Goal: Book appointment/travel/reservation

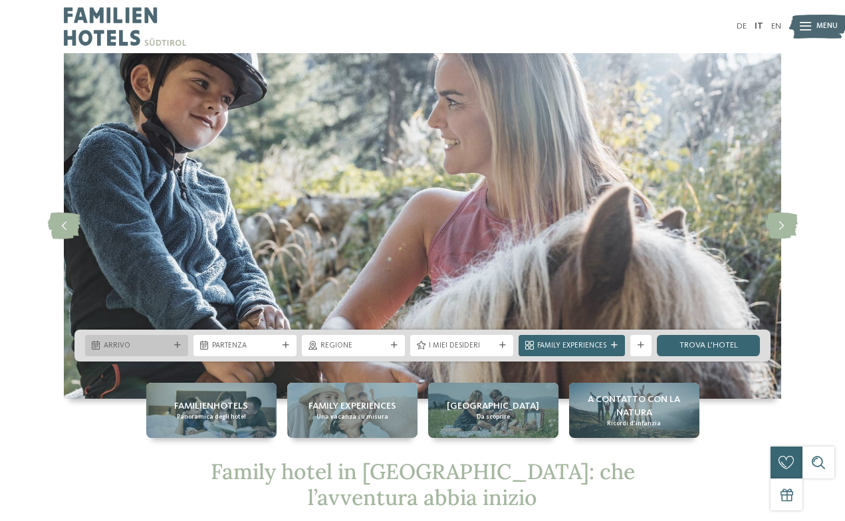
click at [144, 341] on span "Arrivo" at bounding box center [137, 346] width 66 height 11
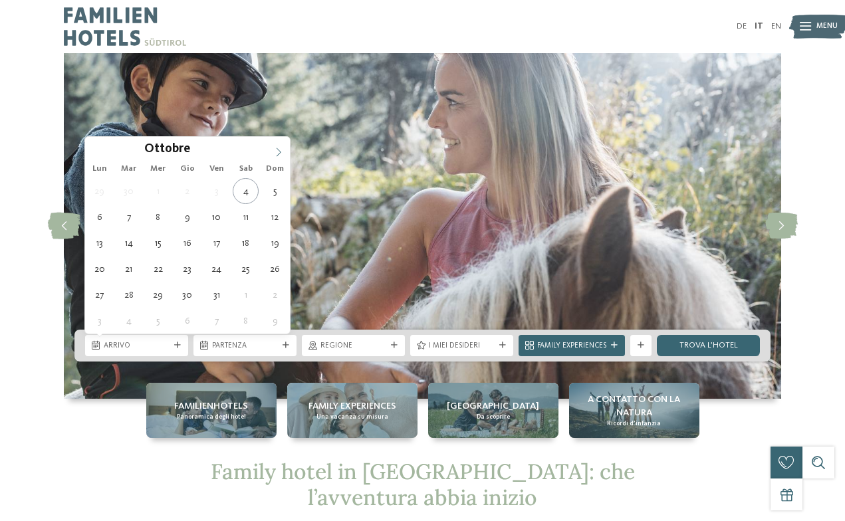
click at [274, 152] on icon at bounding box center [278, 152] width 9 height 9
type div "[DATE]"
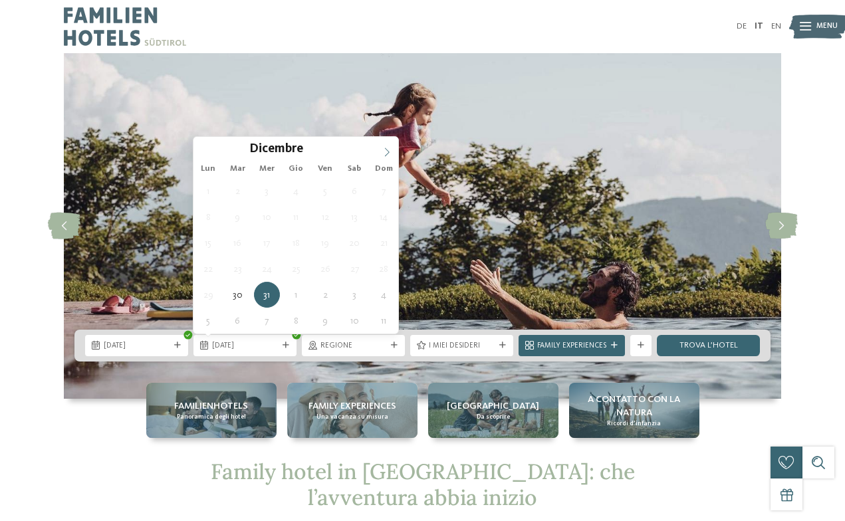
type input "****"
click at [384, 144] on span at bounding box center [387, 148] width 23 height 23
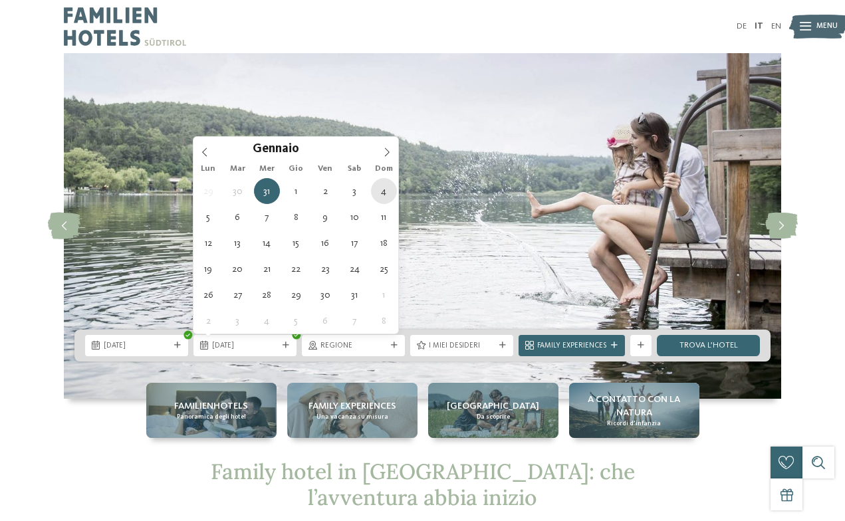
type div "[DATE]"
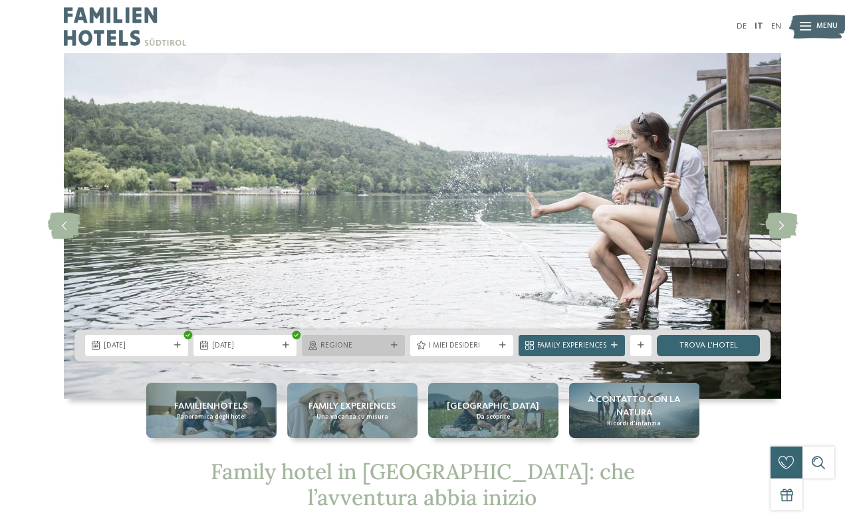
click at [353, 345] on span "Regione" at bounding box center [353, 346] width 66 height 11
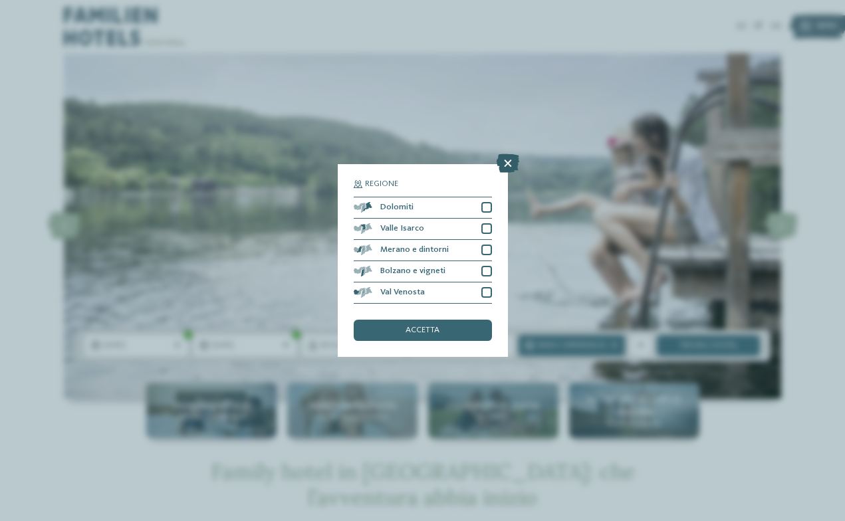
click at [506, 173] on div at bounding box center [507, 164] width 23 height 20
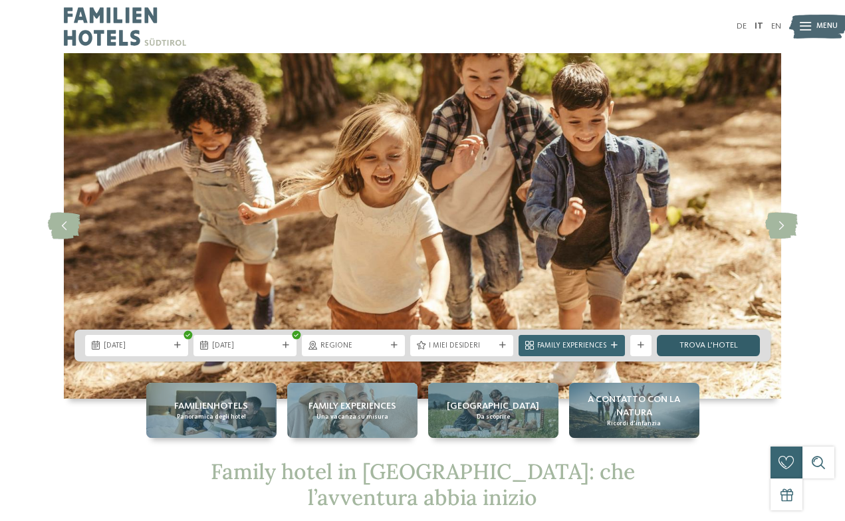
click at [686, 343] on link "trova l’hotel" at bounding box center [708, 345] width 103 height 21
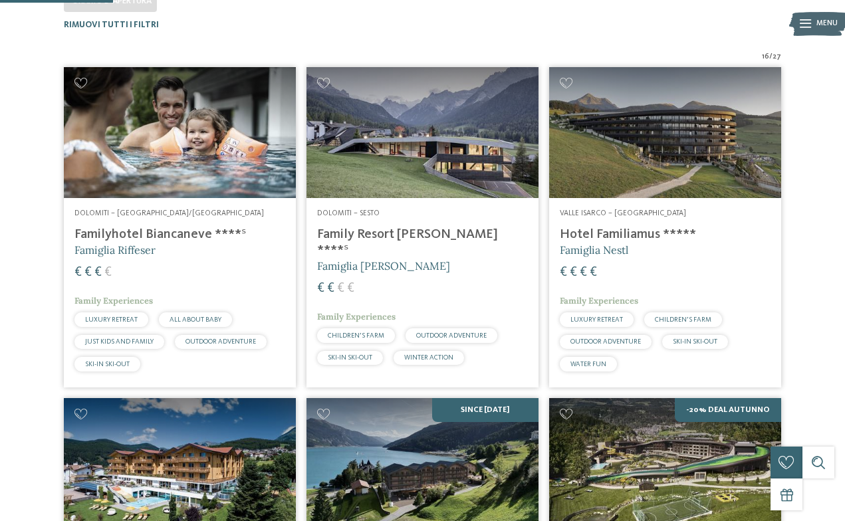
scroll to position [338, 0]
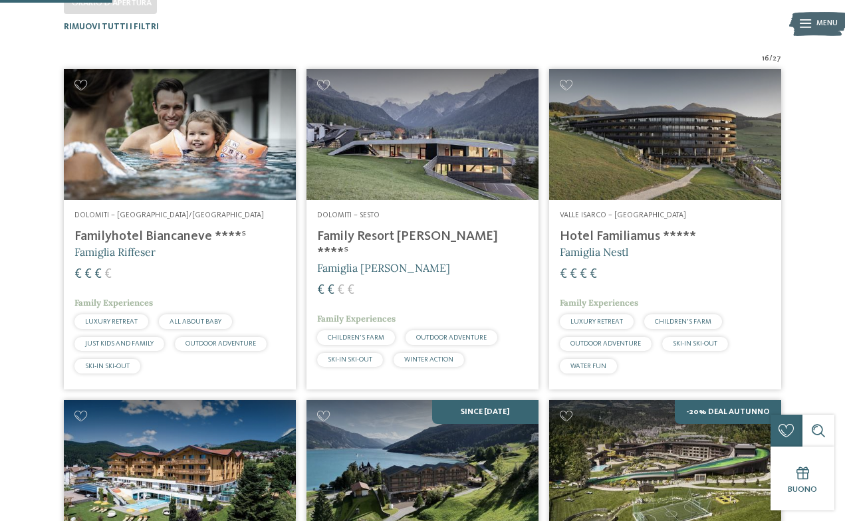
click at [322, 261] on span "Famiglia [PERSON_NAME]" at bounding box center [383, 267] width 133 height 13
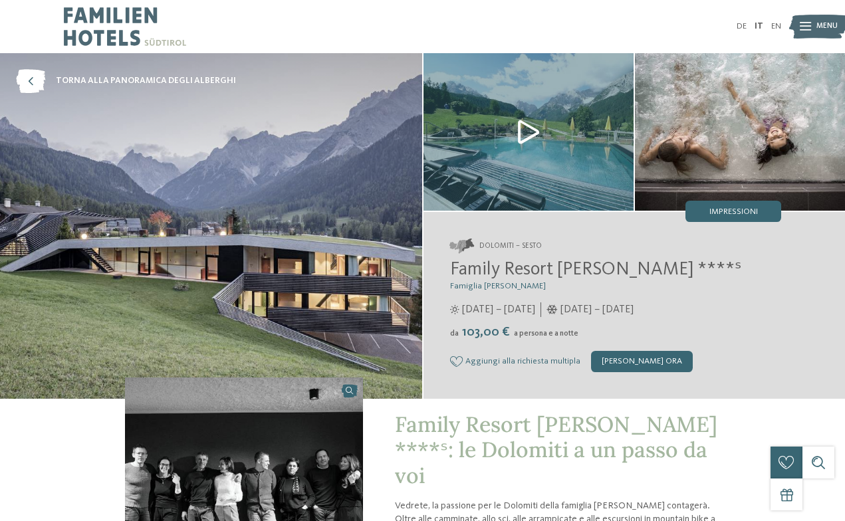
click at [342, 162] on img at bounding box center [211, 226] width 422 height 346
click at [525, 138] on img at bounding box center [528, 132] width 210 height 158
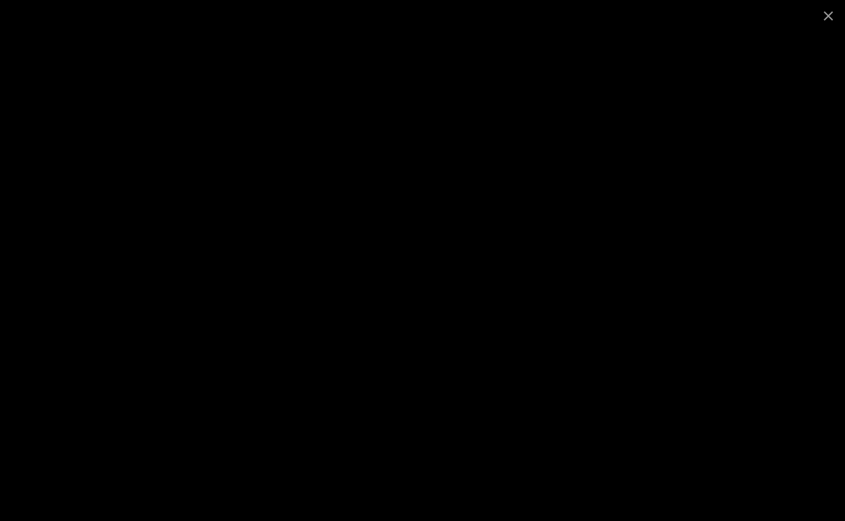
click at [709, 365] on div at bounding box center [422, 260] width 845 height 521
